Goal: Task Accomplishment & Management: Manage account settings

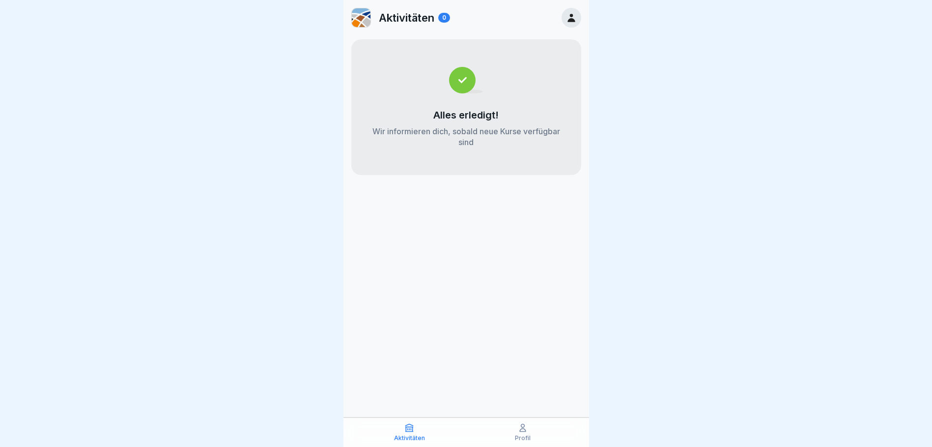
click at [534, 429] on div "Profil" at bounding box center [523, 431] width 109 height 19
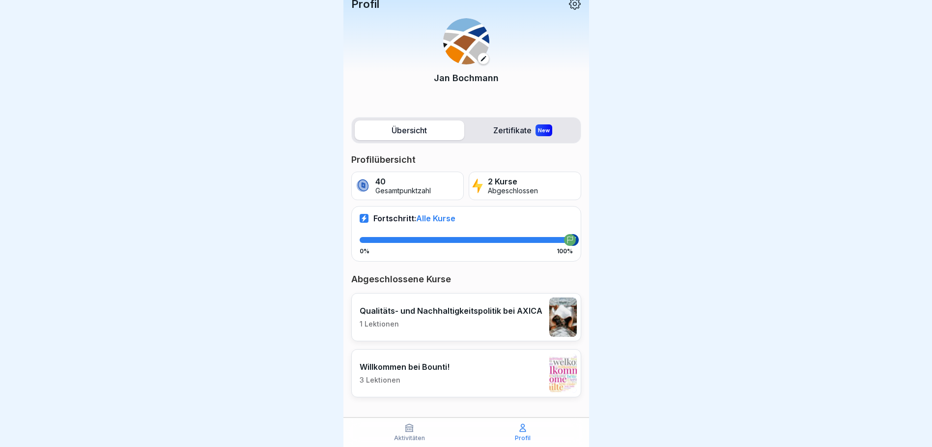
scroll to position [7, 0]
click at [413, 431] on icon at bounding box center [409, 427] width 7 height 7
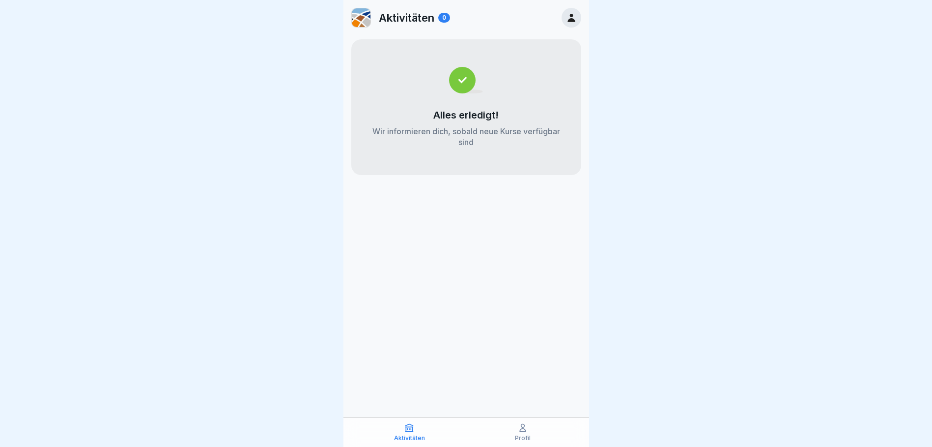
click at [520, 436] on p "Profil" at bounding box center [523, 437] width 16 height 7
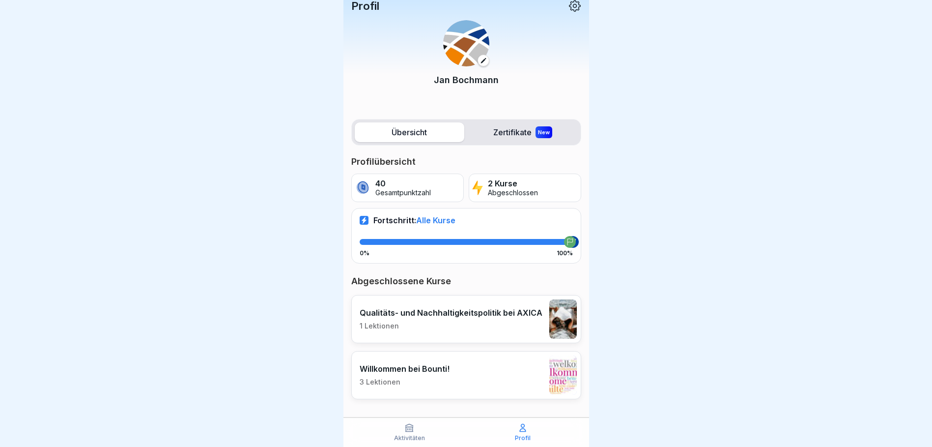
scroll to position [10, 0]
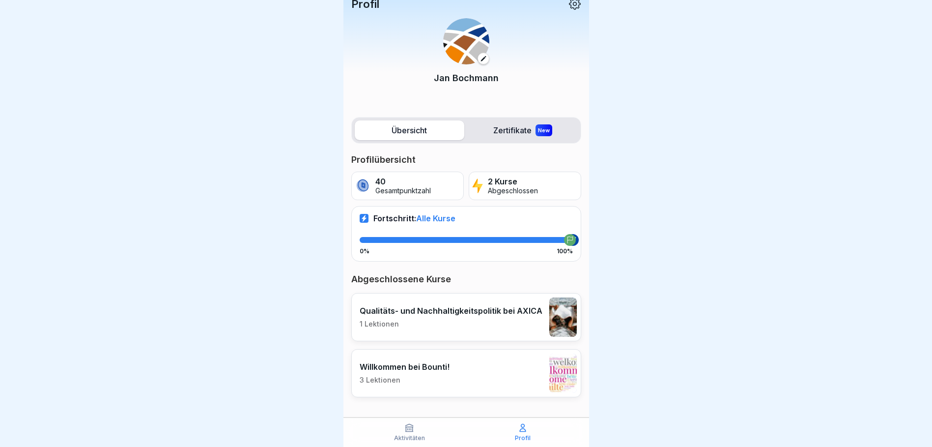
click at [422, 380] on p "3 Lektionen" at bounding box center [405, 379] width 90 height 9
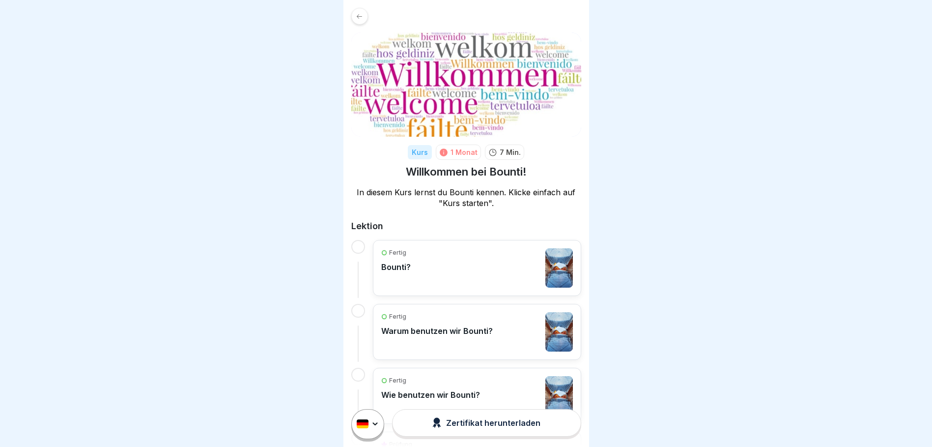
click at [358, 17] on icon at bounding box center [359, 16] width 5 height 4
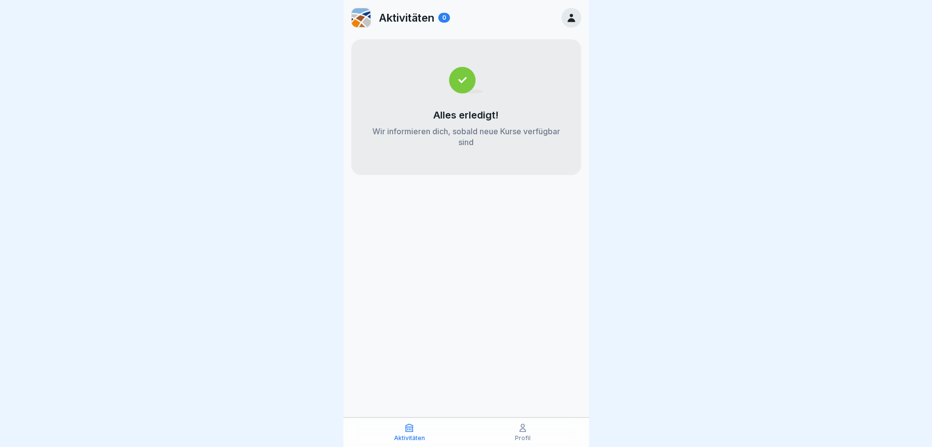
click at [571, 19] on icon at bounding box center [570, 18] width 7 height 8
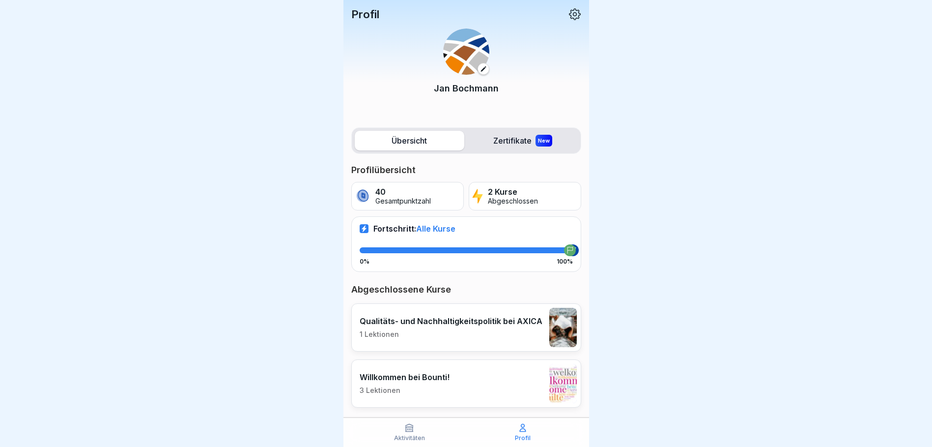
click at [508, 140] on label "Zertifikate New" at bounding box center [523, 141] width 110 height 20
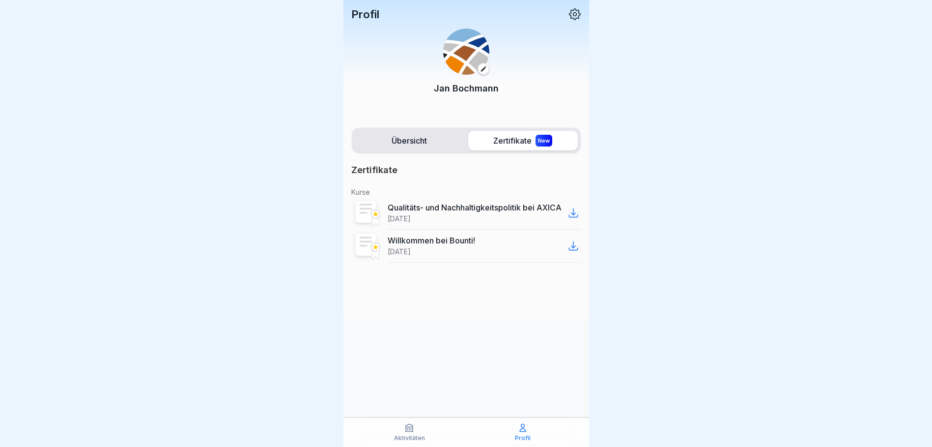
click at [435, 218] on div "Qualitäts- und Nachhaltigkeitspolitik bei AXICA [DATE]" at bounding box center [475, 212] width 174 height 21
click at [416, 260] on div "Willkommen bei Bounti! [DATE]" at bounding box center [485, 245] width 194 height 33
click at [438, 138] on label "Übersicht" at bounding box center [410, 141] width 110 height 20
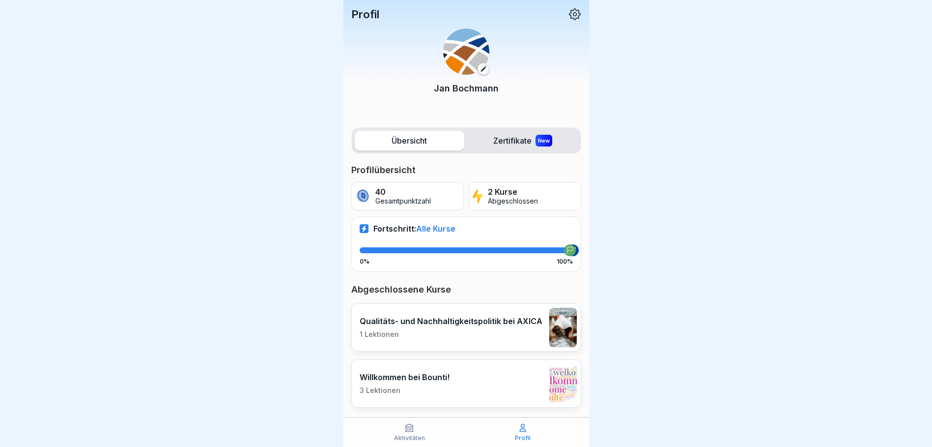
click at [568, 14] on icon at bounding box center [574, 14] width 13 height 13
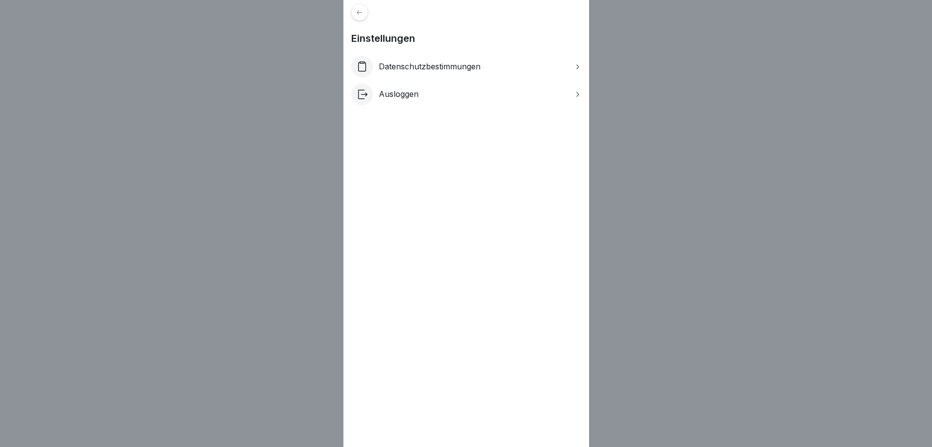
click at [378, 93] on div "Ausloggen" at bounding box center [466, 95] width 230 height 22
